Goal: Task Accomplishment & Management: Manage account settings

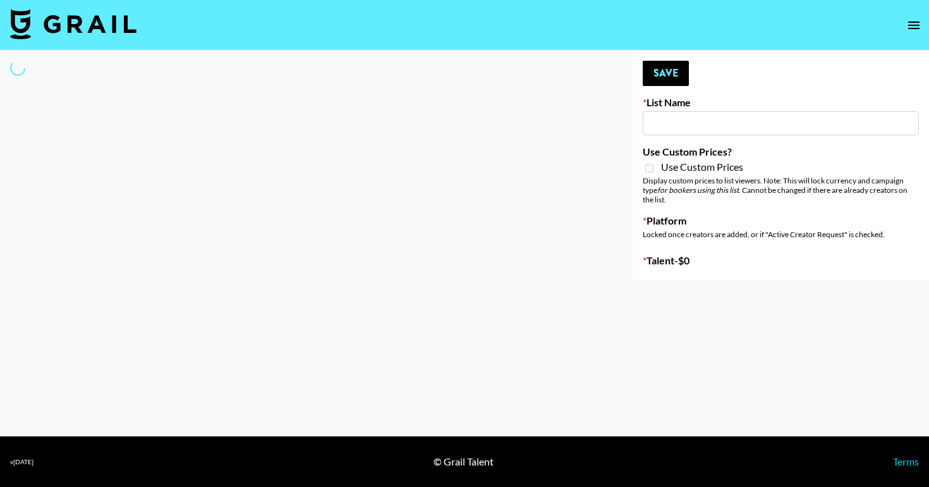
type input "Maroon 5"
select select "Song"
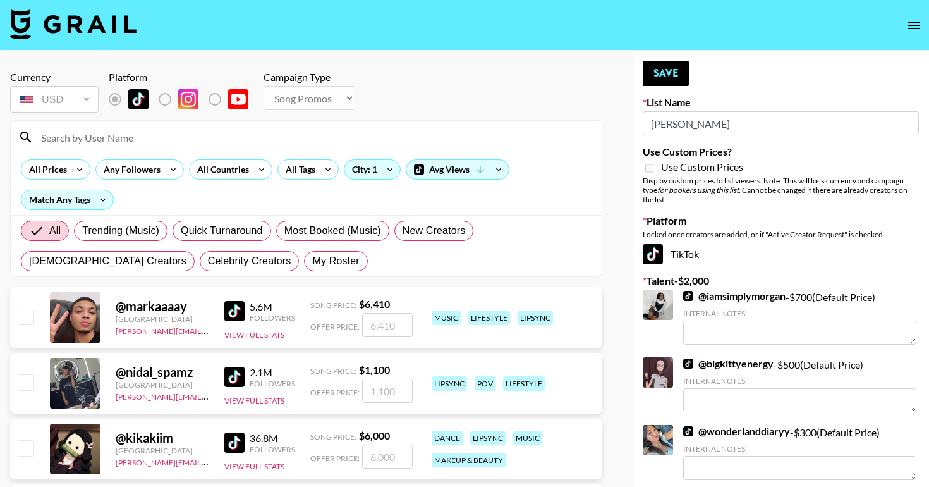
click at [249, 135] on input at bounding box center [314, 137] width 561 height 20
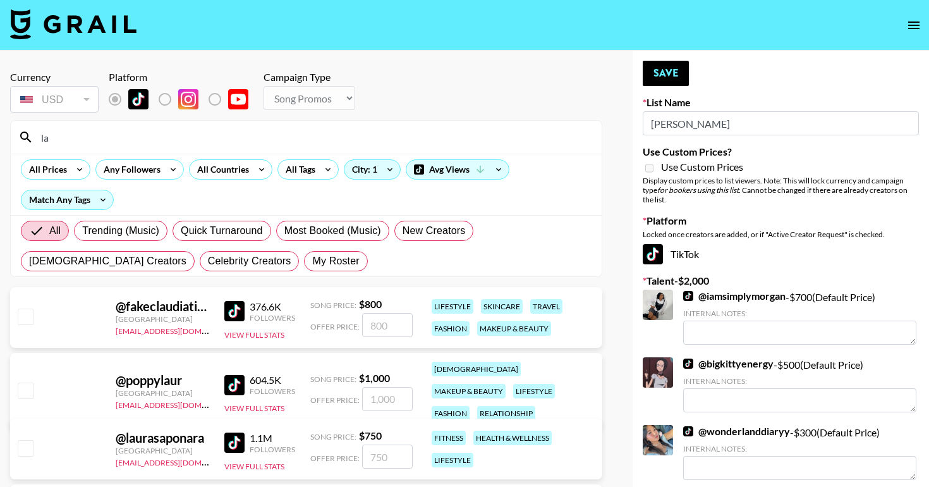
type input "l"
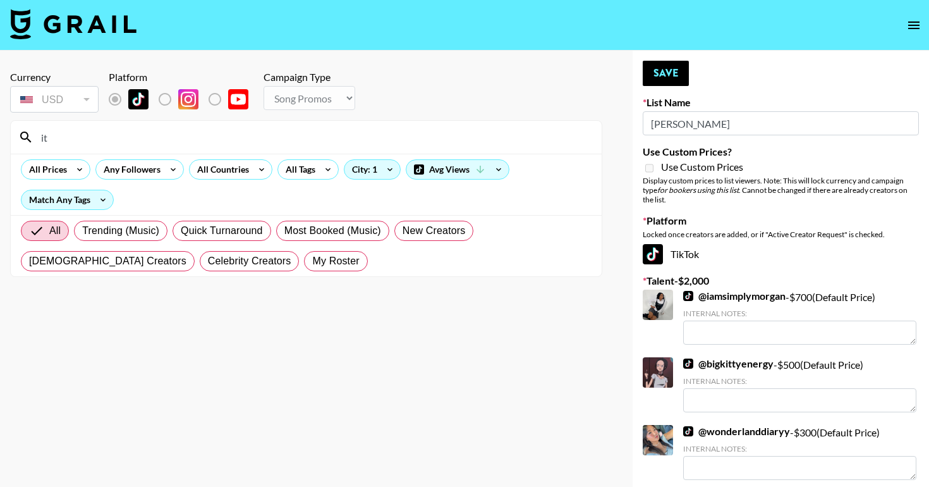
type input "i"
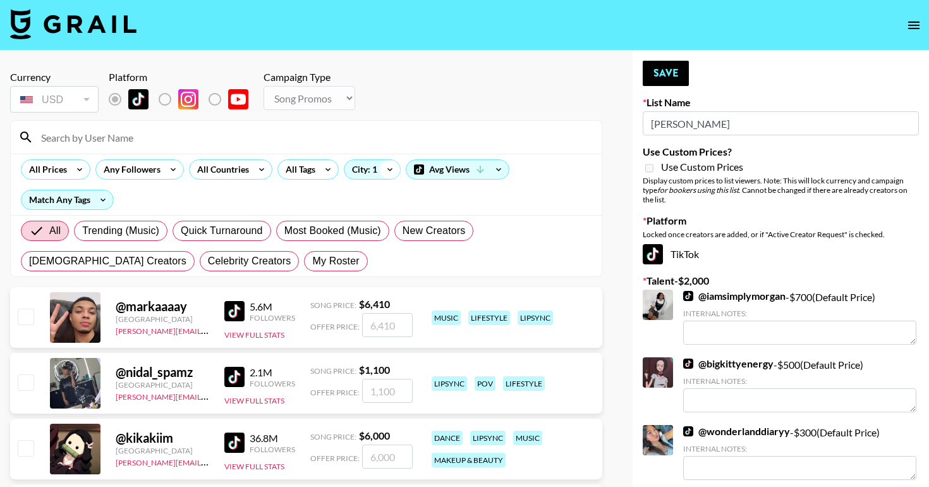
click at [383, 168] on icon at bounding box center [390, 169] width 20 height 19
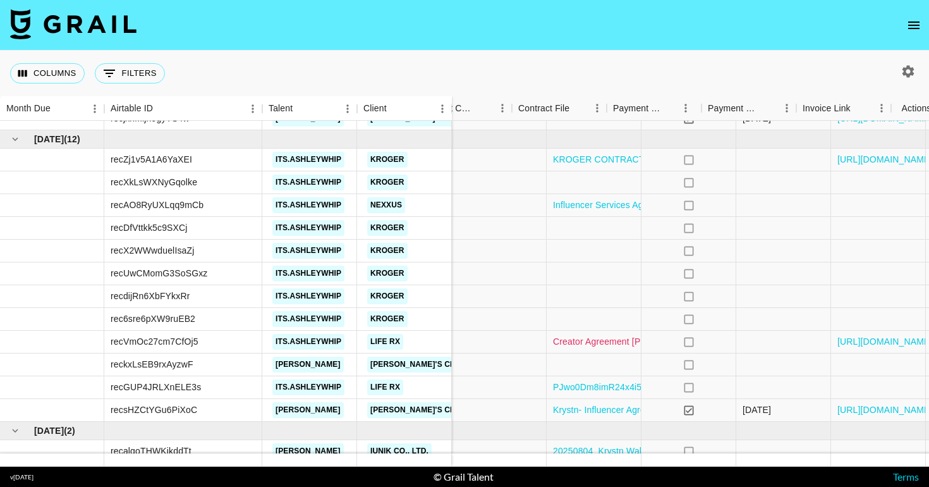
scroll to position [187, 1162]
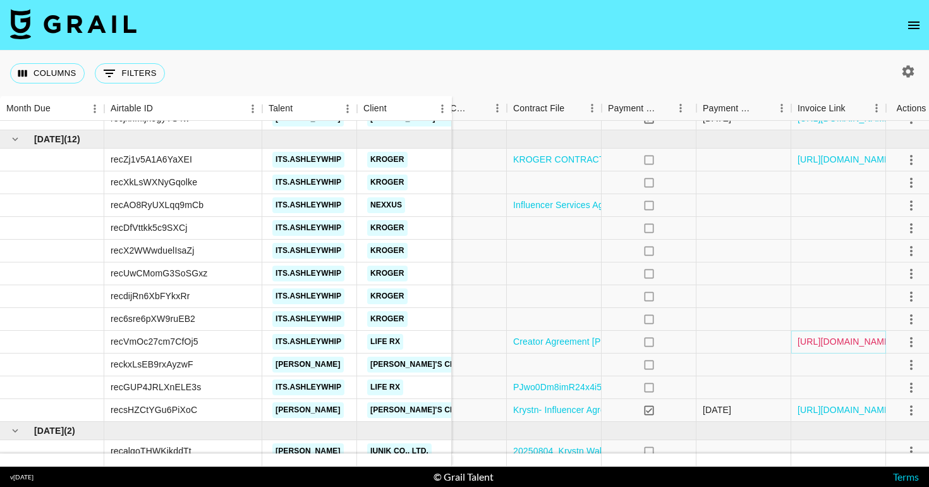
click at [836, 339] on link "[URL][DOMAIN_NAME]" at bounding box center [845, 341] width 95 height 13
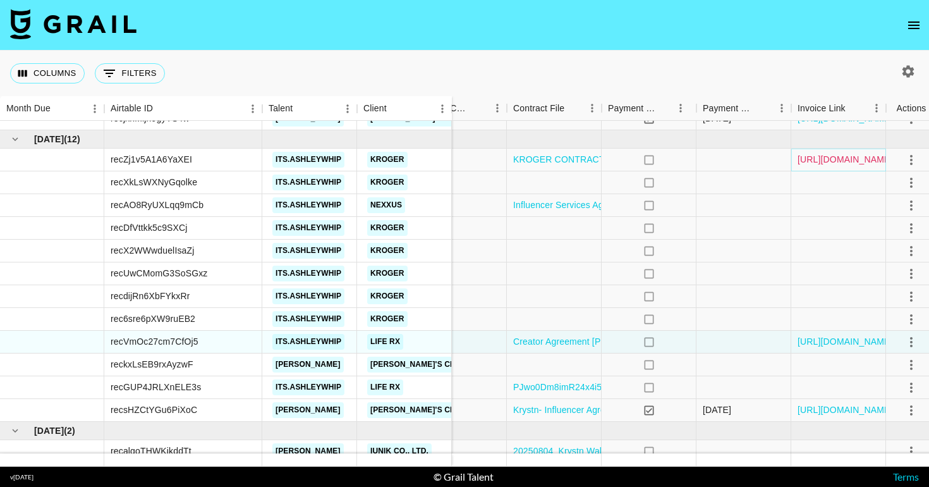
click at [809, 156] on link "[URL][DOMAIN_NAME]" at bounding box center [845, 159] width 95 height 13
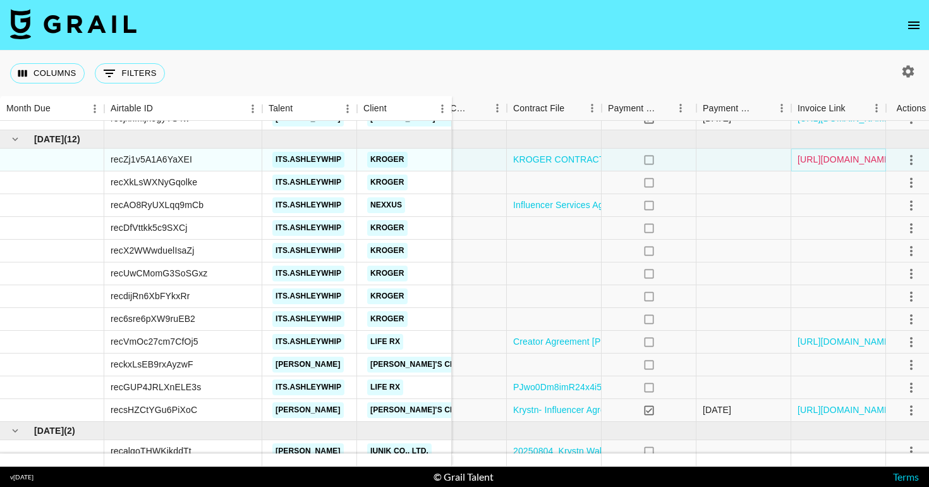
click at [825, 156] on link "[URL][DOMAIN_NAME]" at bounding box center [845, 159] width 95 height 13
click at [912, 155] on icon "select merge strategy" at bounding box center [912, 160] width 3 height 10
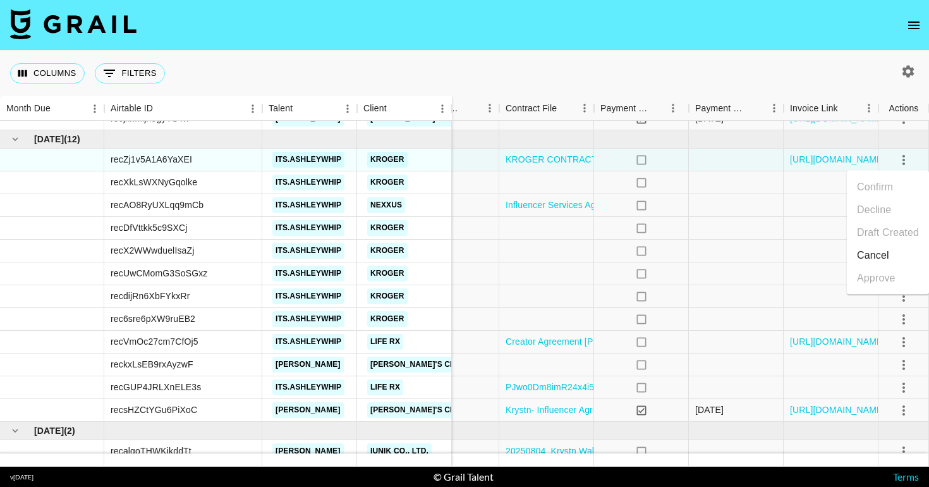
click at [562, 58] on div "Columns 0 Filters + Booking" at bounding box center [464, 74] width 929 height 46
click at [829, 159] on link "[URL][DOMAIN_NAME]" at bounding box center [837, 159] width 95 height 13
click at [538, 161] on link "KROGER CONTRACT 2 2.pdf" at bounding box center [566, 159] width 121 height 13
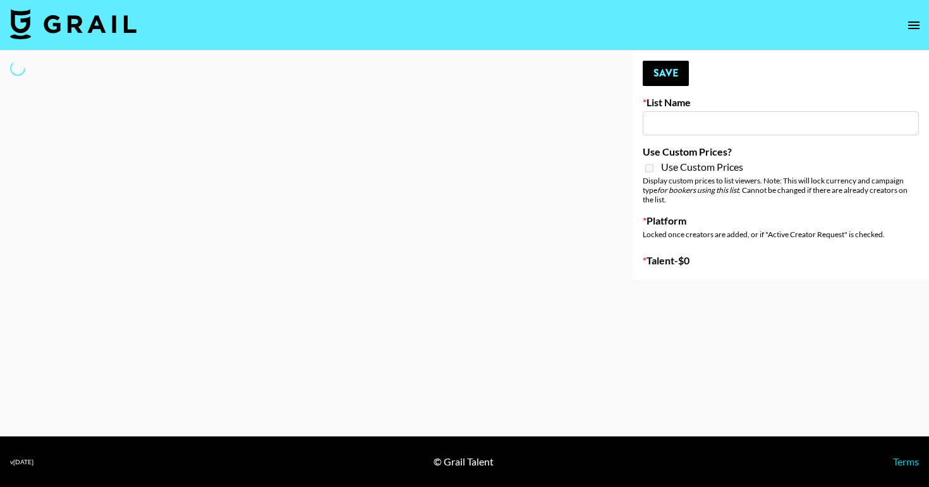
type input "Deebaby Song Promo"
select select "Song"
type input "IRL LA & NYC Activations - Diamond Cafe"
select select "Song"
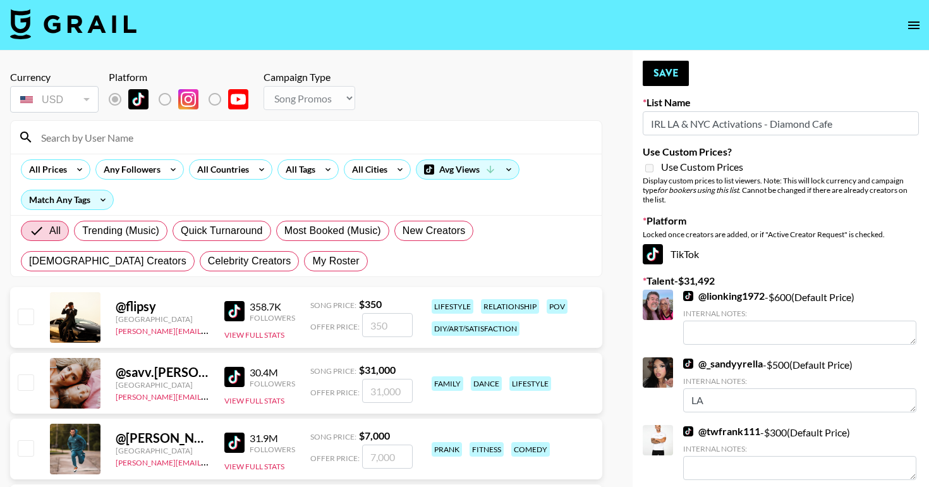
click at [171, 137] on input at bounding box center [314, 137] width 561 height 20
type input "k"
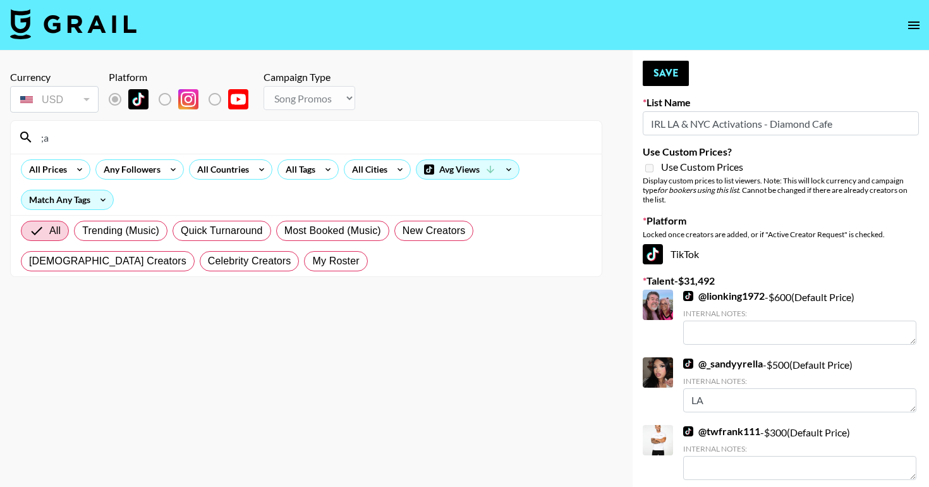
type input ";"
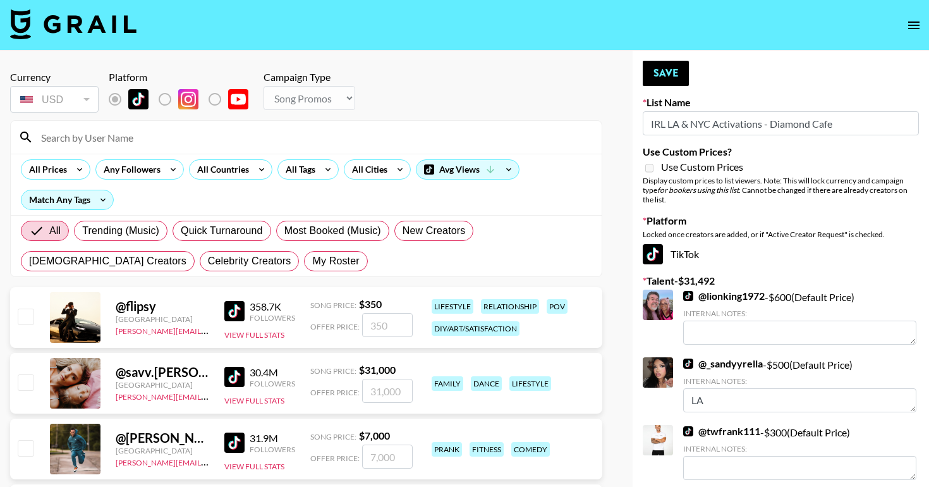
type input "a"
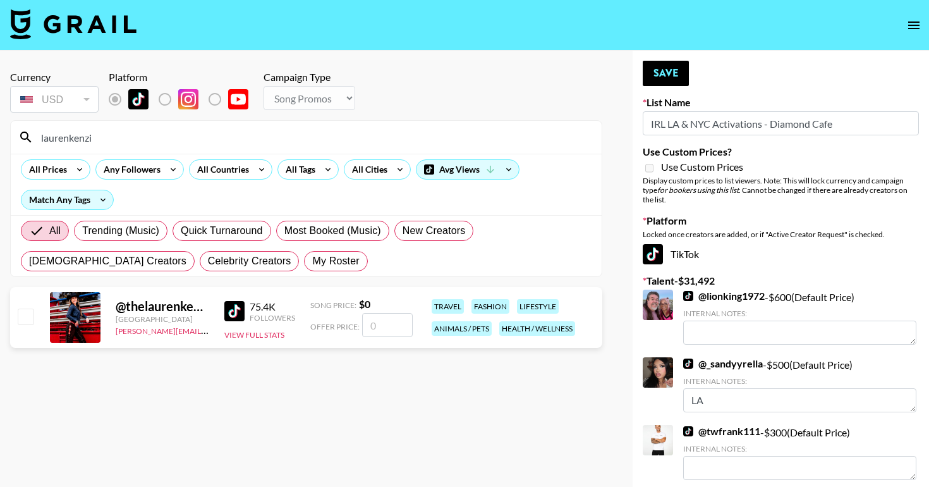
type input "laurenkenzi"
click at [31, 321] on input "checkbox" at bounding box center [25, 316] width 15 height 15
click at [30, 315] on input "checkbox" at bounding box center [25, 316] width 15 height 15
click at [23, 315] on input "checkbox" at bounding box center [25, 316] width 15 height 15
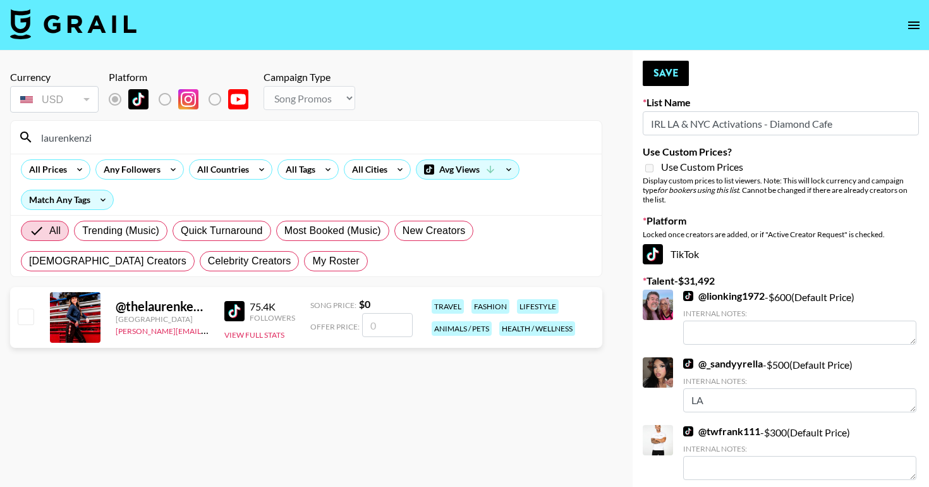
click at [23, 315] on input "checkbox" at bounding box center [25, 316] width 15 height 15
click at [25, 315] on input "checkbox" at bounding box center [25, 316] width 15 height 15
checkbox input "false"
click at [381, 322] on input "number" at bounding box center [387, 325] width 51 height 24
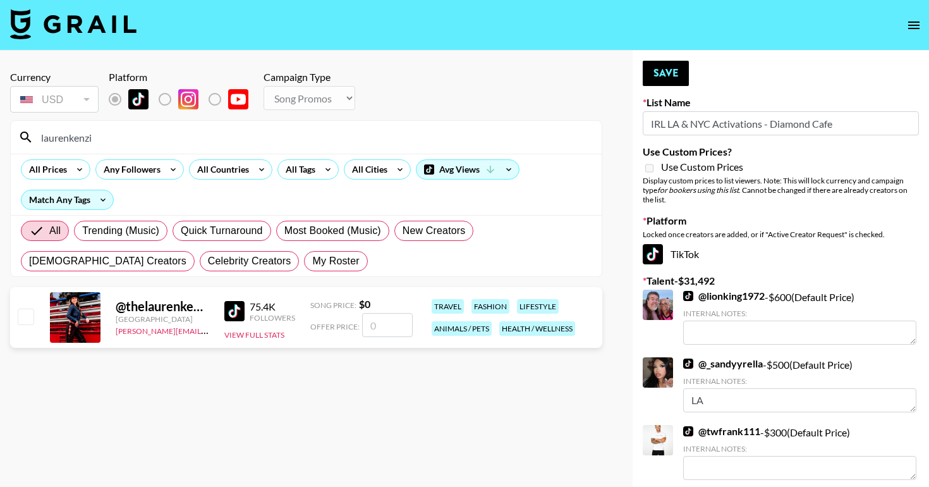
click at [380, 323] on input "number" at bounding box center [387, 325] width 51 height 24
type input "1"
checkbox input "true"
type input "1"
checkbox input "false"
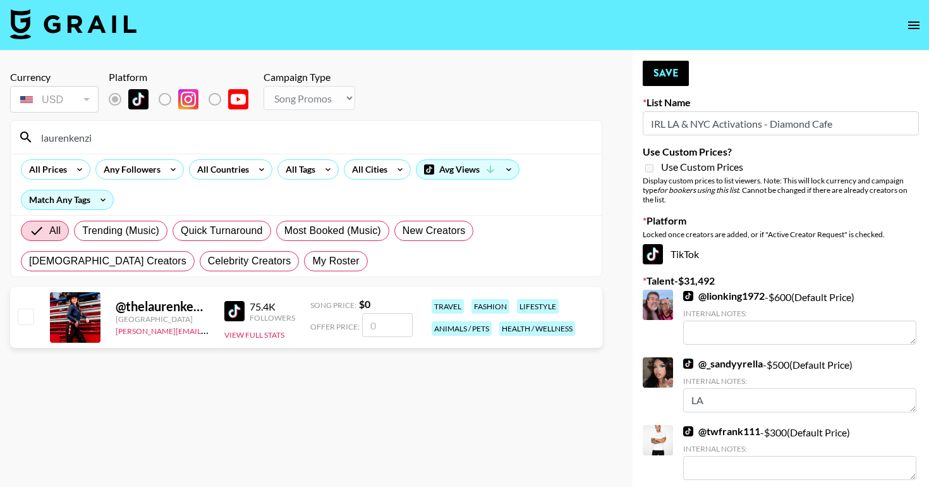
type input "8"
checkbox input "true"
type input "800"
click at [673, 77] on button "Save" at bounding box center [666, 73] width 46 height 25
